Goal: Transaction & Acquisition: Purchase product/service

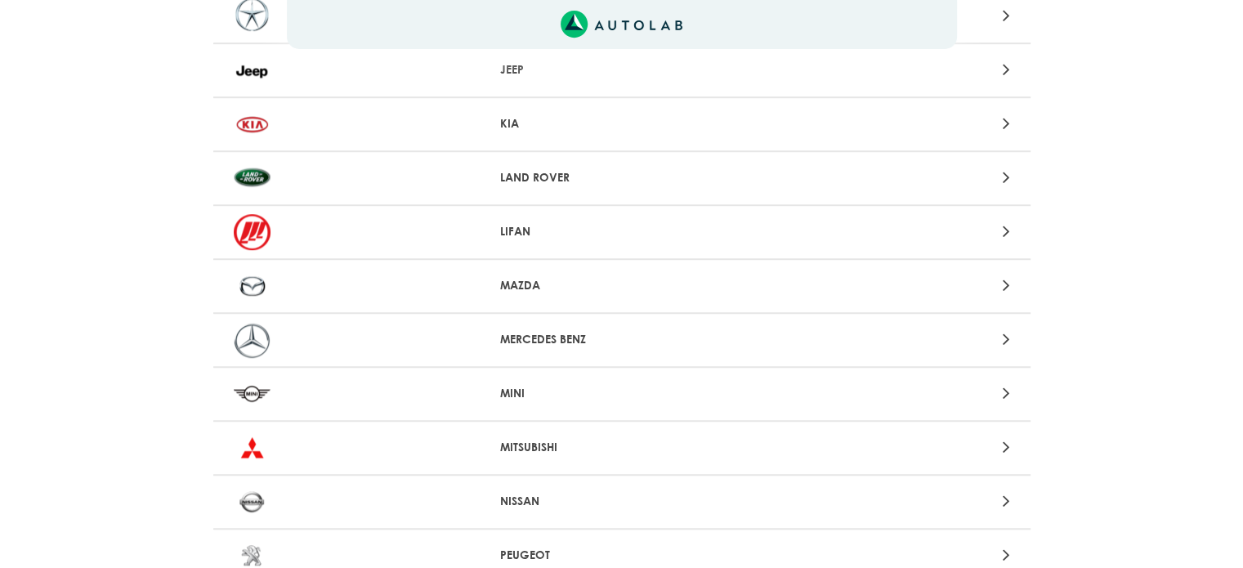
scroll to position [1298, 0]
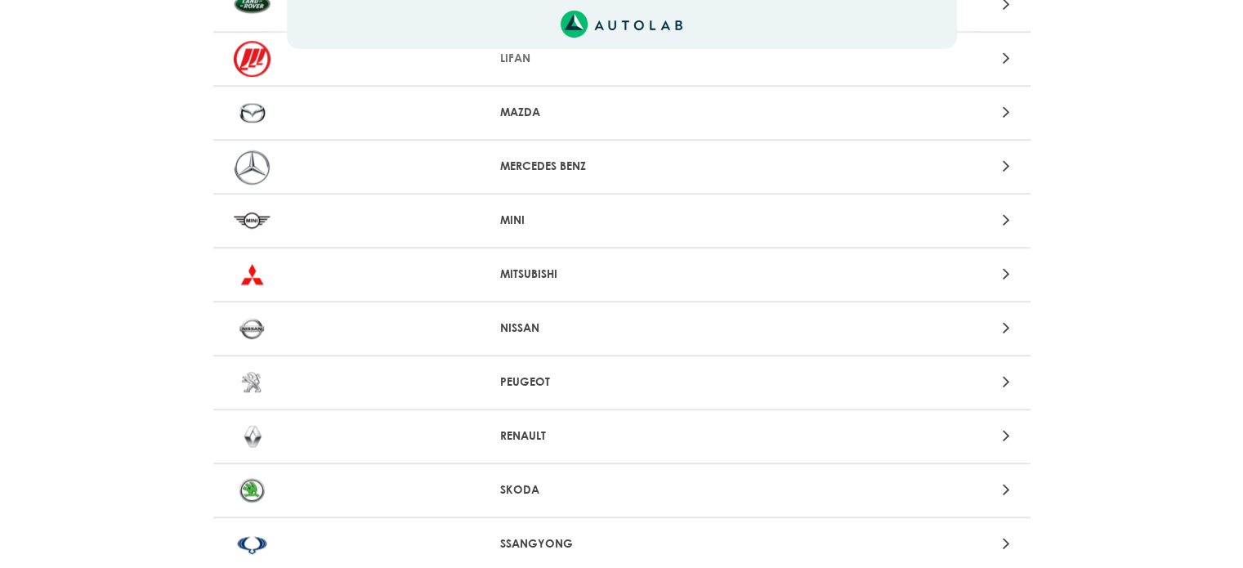
click at [573, 320] on p "NISSAN" at bounding box center [621, 328] width 243 height 17
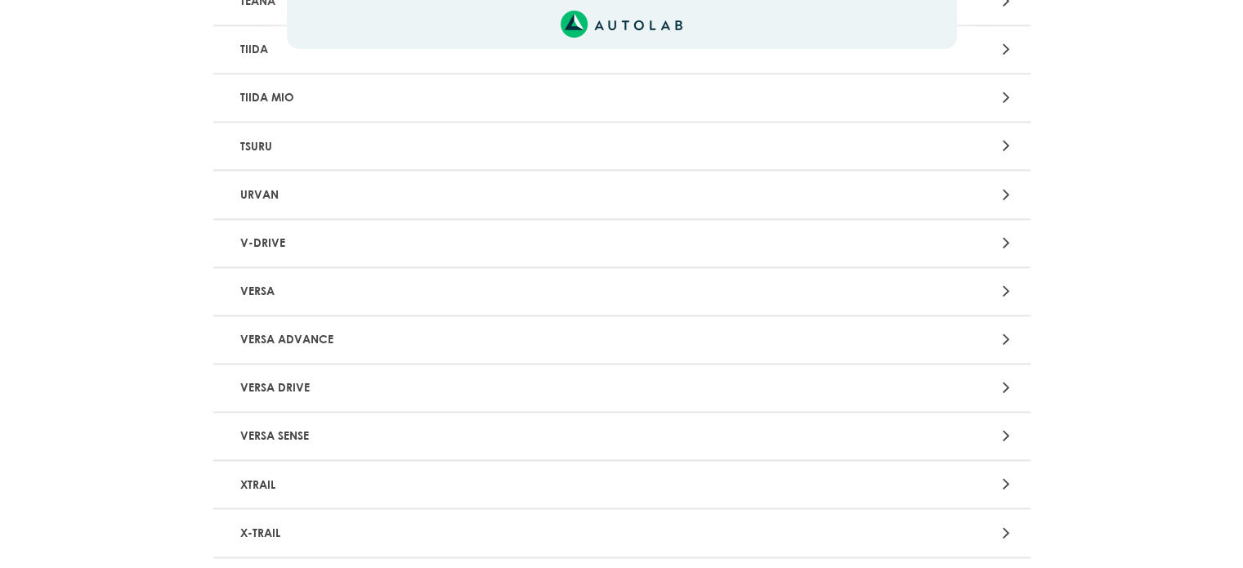
scroll to position [2049, 0]
click at [346, 324] on p "VERSA ADVANCE" at bounding box center [488, 339] width 509 height 30
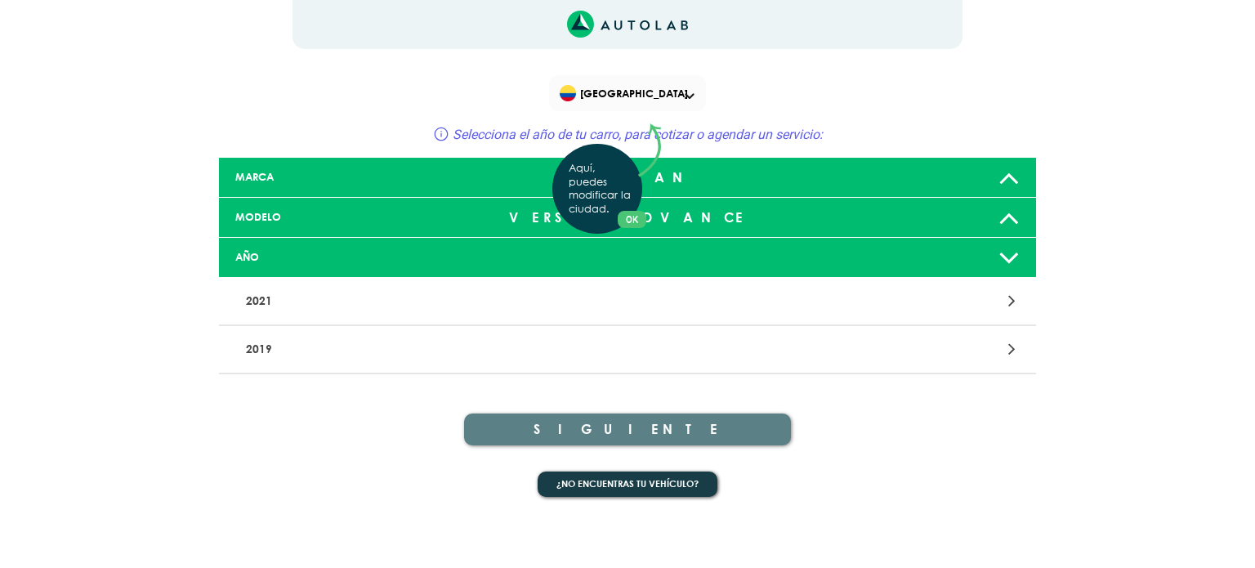
click at [981, 215] on div "Aquí, puedes modificar la ciudad. OK .aex,.bex{fill:none!important;stroke:#50c4…" at bounding box center [627, 284] width 1255 height 568
click at [1017, 215] on icon at bounding box center [1009, 217] width 21 height 33
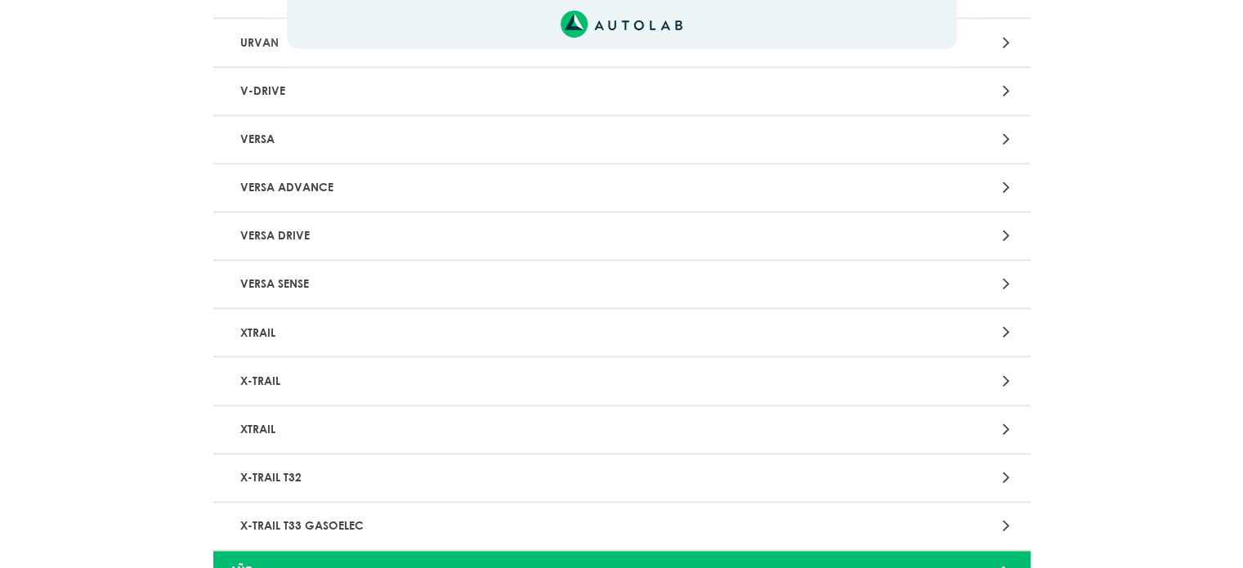
scroll to position [2199, 0]
click at [267, 127] on p "VERSA" at bounding box center [488, 140] width 509 height 30
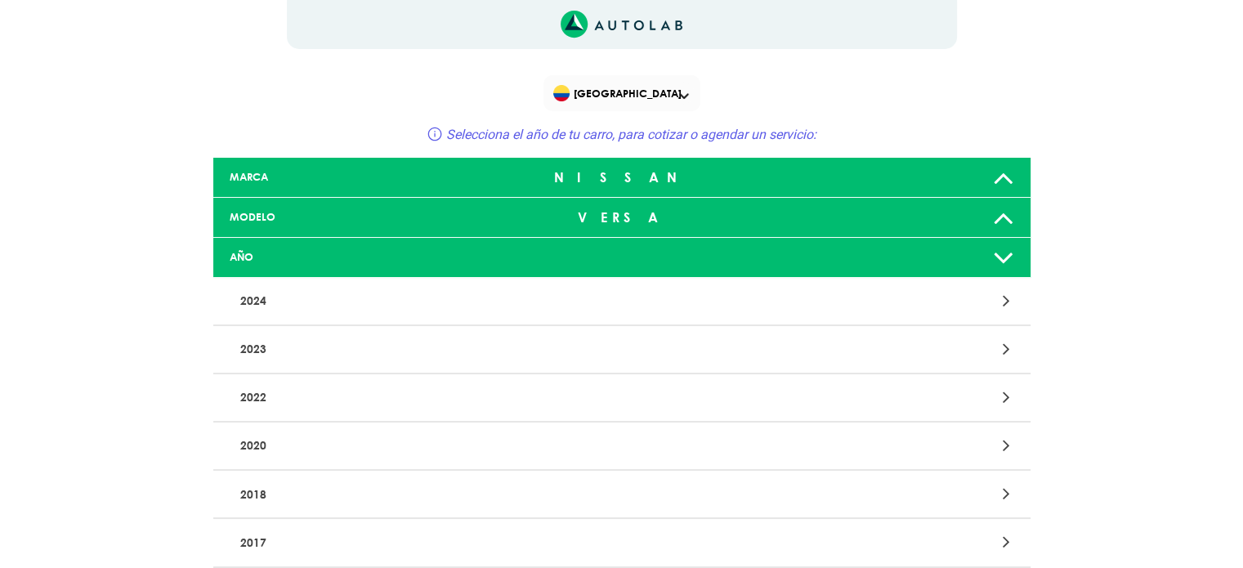
scroll to position [173, 0]
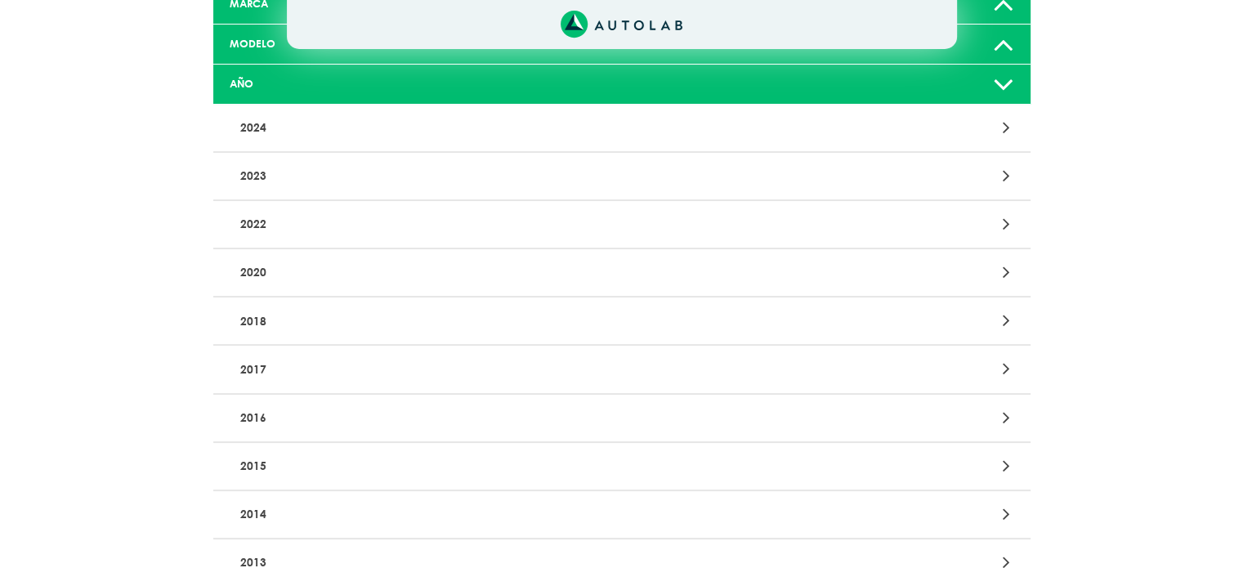
click at [609, 421] on p "2016" at bounding box center [488, 418] width 509 height 30
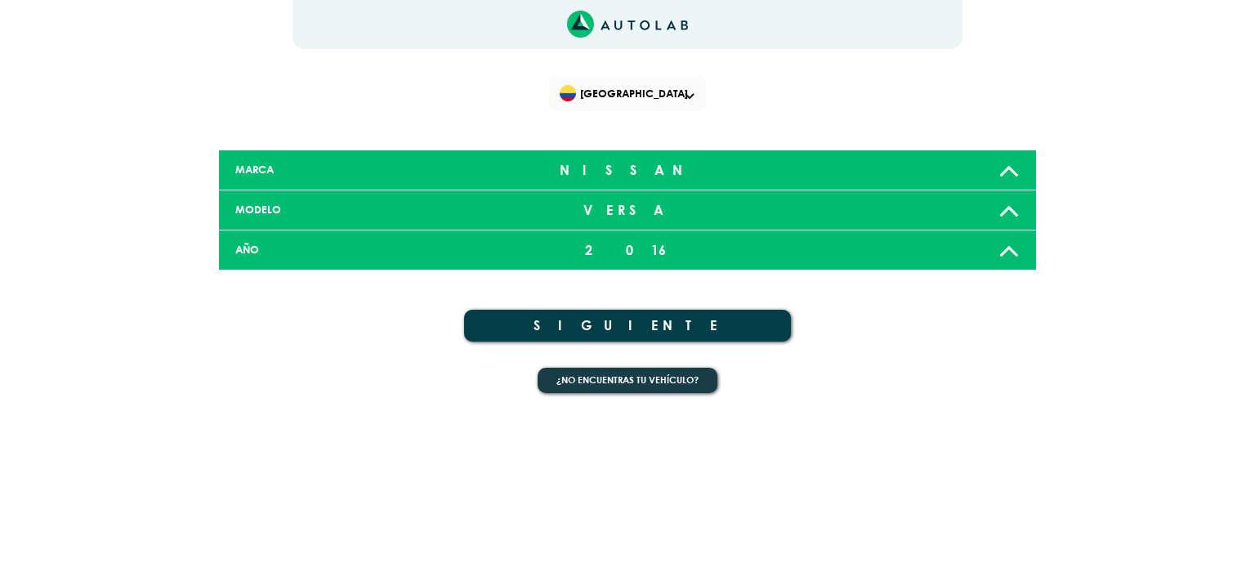
click at [700, 323] on button "SIGUIENTE" at bounding box center [627, 326] width 327 height 32
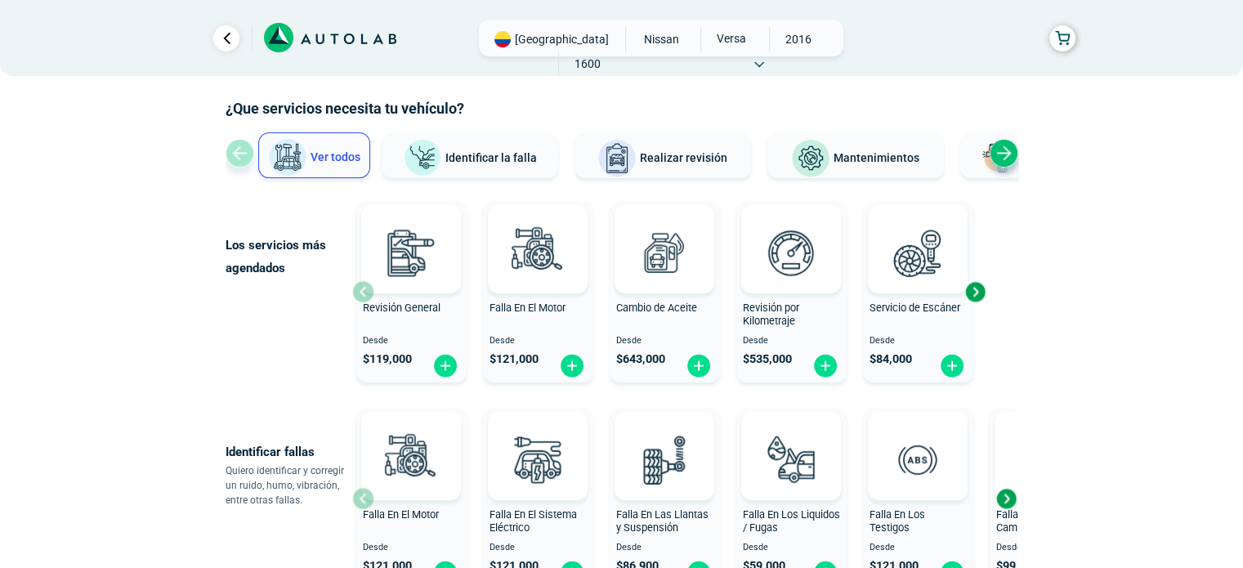
scroll to position [69, 0]
click at [895, 161] on span "Mantenimientos" at bounding box center [877, 157] width 86 height 13
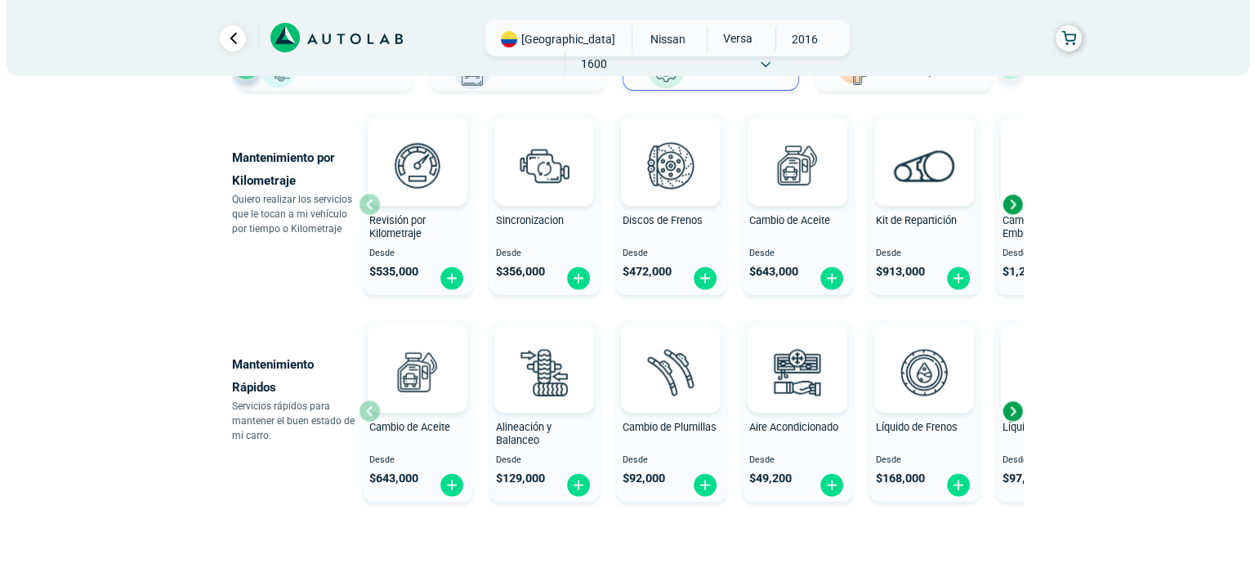
scroll to position [154, 0]
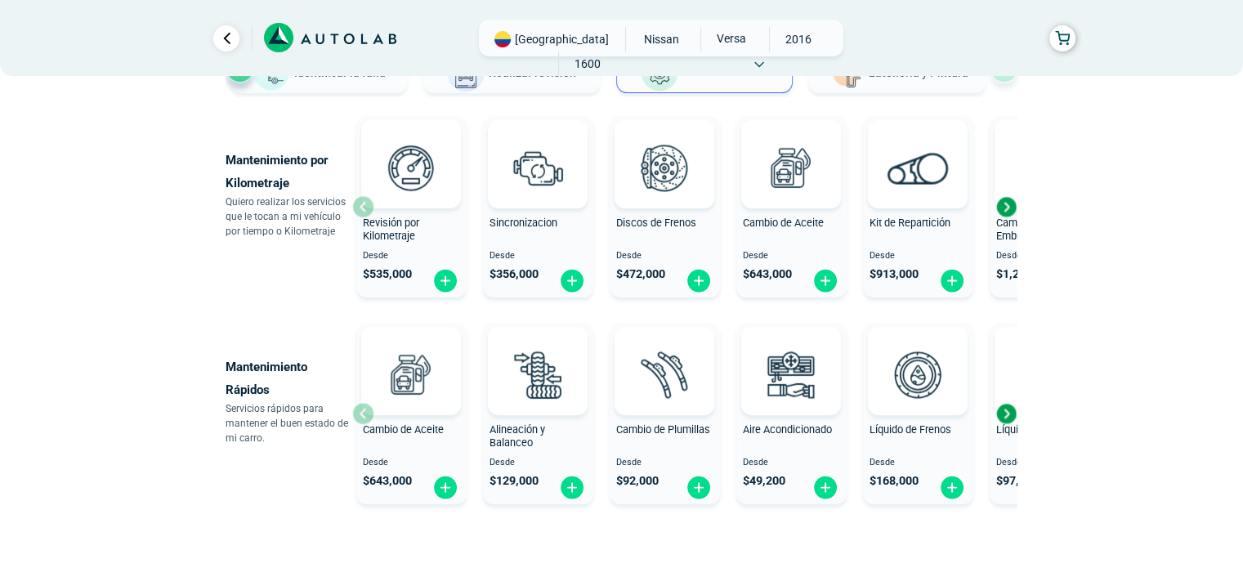
click at [376, 230] on span "Revisión por Kilometraje" at bounding box center [391, 230] width 56 height 26
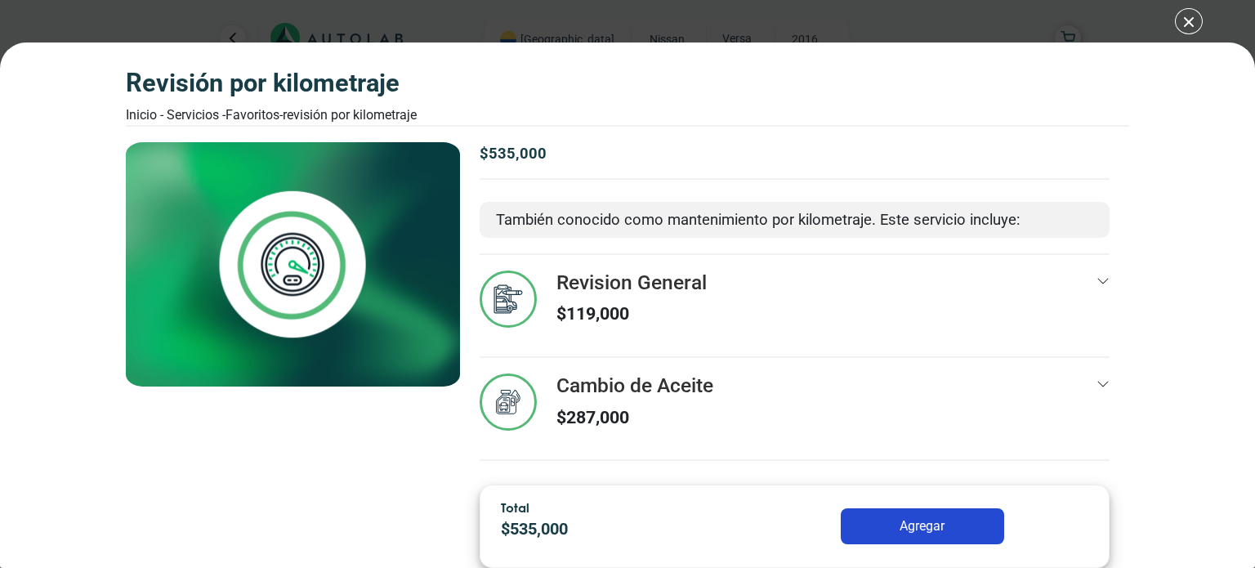
click at [718, 220] on p "También conocido como mantenimiento por kilometraje. Este servicio incluye:" at bounding box center [794, 219] width 597 height 23
